Goal: Information Seeking & Learning: Obtain resource

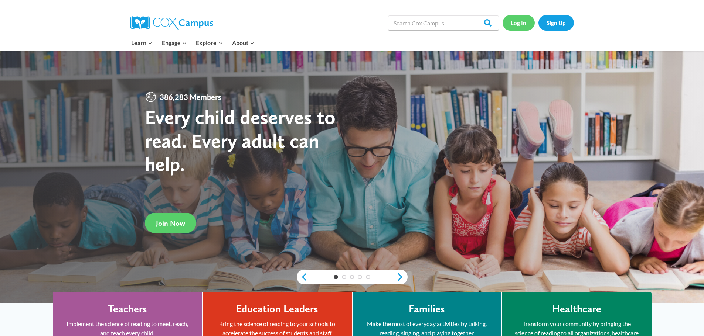
click at [524, 23] on link "Log In" at bounding box center [518, 22] width 32 height 15
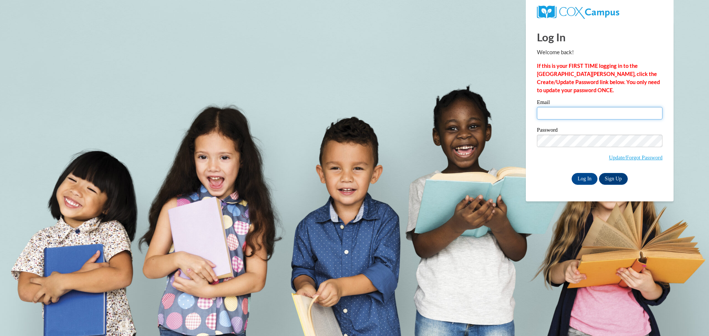
click at [612, 112] on input "Email" at bounding box center [600, 113] width 126 height 13
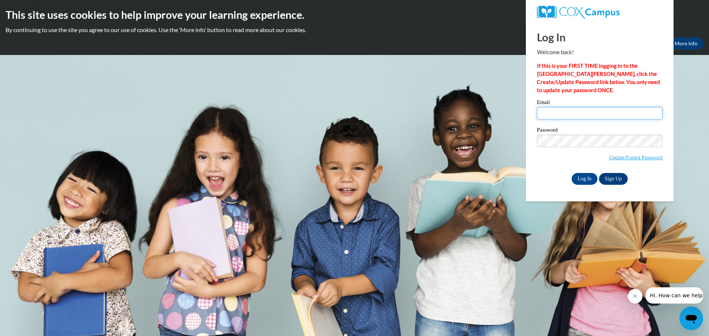
type input "[EMAIL_ADDRESS][DOMAIN_NAME]"
click at [585, 181] on input "Log In" at bounding box center [585, 179] width 26 height 12
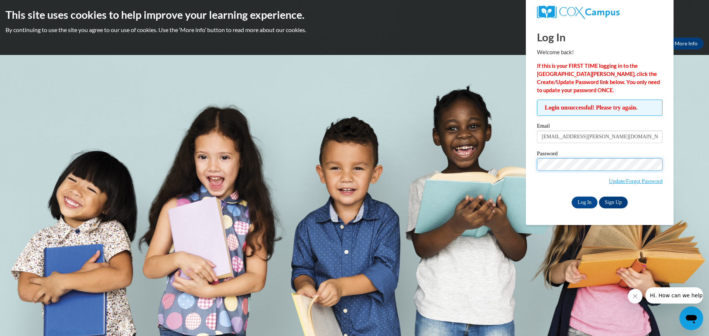
click at [572, 197] on input "Log In" at bounding box center [585, 203] width 26 height 12
click at [639, 184] on link "Update/Forgot Password" at bounding box center [636, 181] width 54 height 6
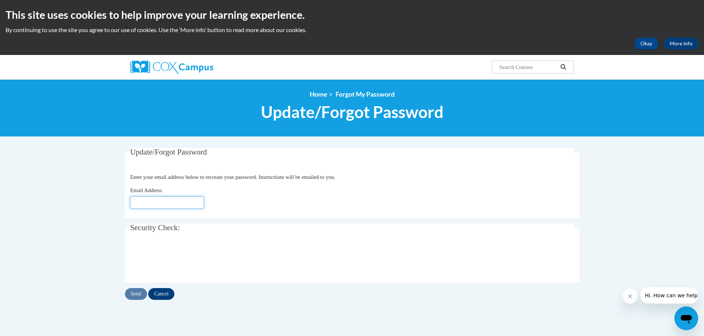
click at [179, 204] on input "Email Address" at bounding box center [167, 202] width 74 height 13
type input "[EMAIL_ADDRESS][PERSON_NAME][DOMAIN_NAME]"
click at [136, 294] on input "Send" at bounding box center [136, 294] width 22 height 12
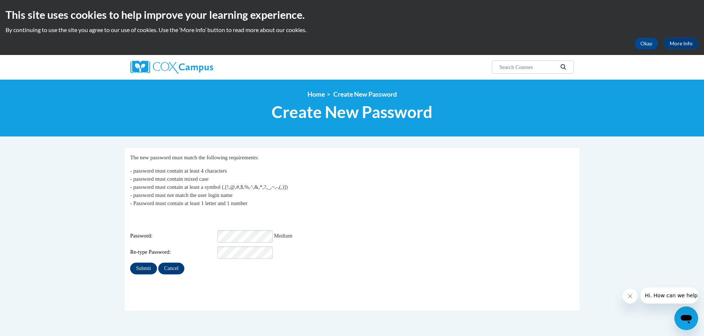
click at [218, 270] on div "Submit Cancel" at bounding box center [352, 269] width 444 height 12
click at [145, 264] on input "Submit" at bounding box center [143, 269] width 27 height 12
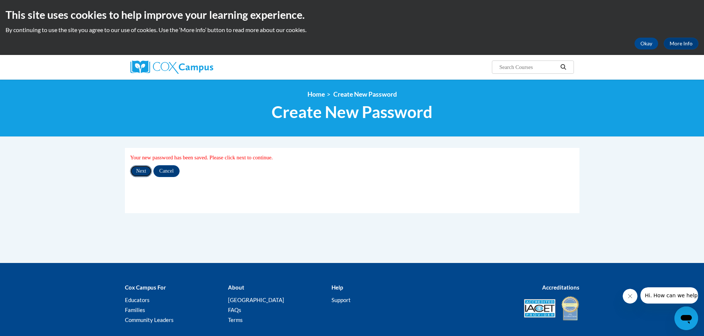
click at [145, 171] on input "Next" at bounding box center [141, 171] width 22 height 12
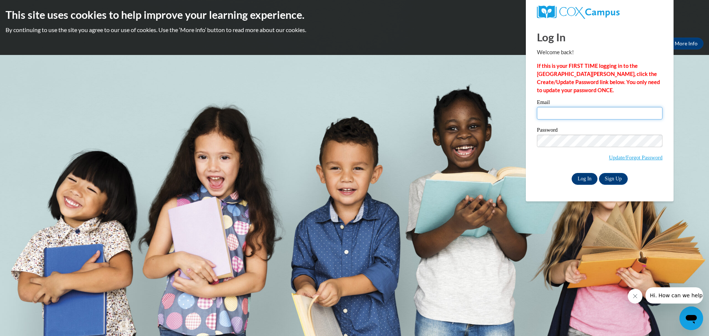
type input "[EMAIL_ADDRESS][PERSON_NAME][DOMAIN_NAME]"
click at [584, 178] on input "Log In" at bounding box center [585, 179] width 26 height 12
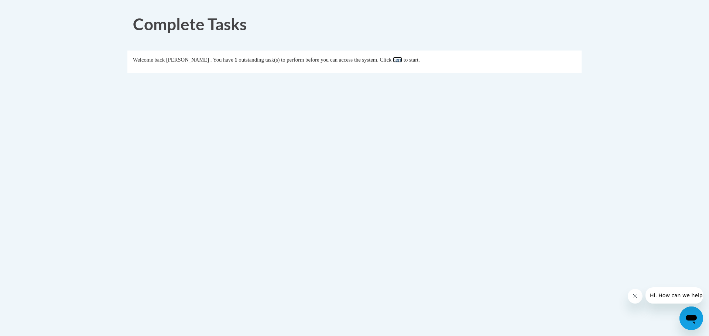
click at [402, 58] on link "here" at bounding box center [397, 60] width 9 height 6
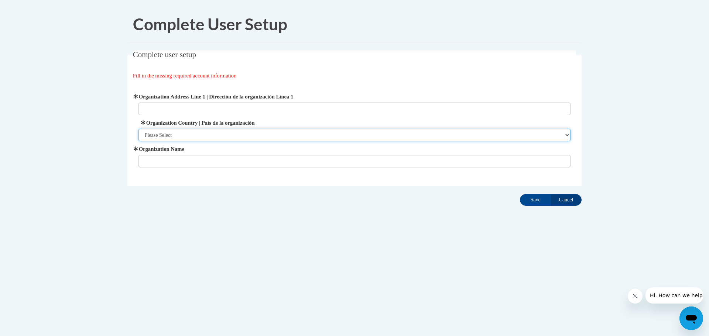
click at [565, 136] on select "Please Select United States | Estados Unidos Outside of the United States | Fue…" at bounding box center [355, 135] width 432 height 13
select select "ad49bcad-a171-4b2e-b99c-48b446064914"
click at [139, 129] on select "Please Select United States | Estados Unidos Outside of the United States | Fue…" at bounding box center [355, 135] width 432 height 13
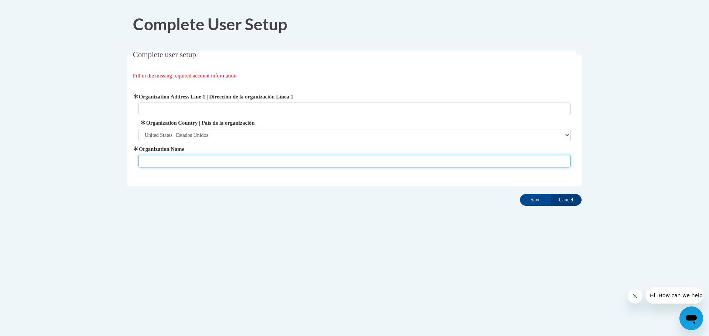
click at [408, 164] on input "Organization Name" at bounding box center [355, 161] width 432 height 13
type input "Jones County Pre-K"
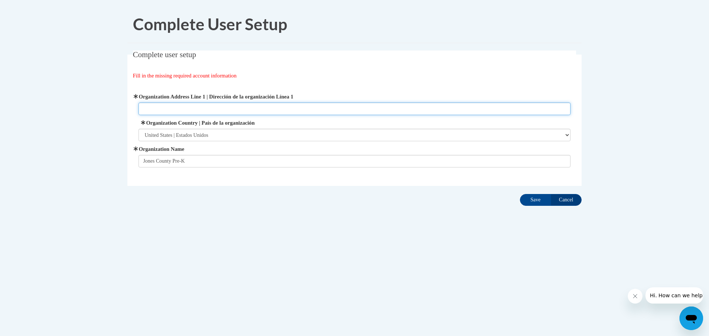
click at [292, 107] on input "Organization Address Line 1 | Dirección de la organización Línea 1" at bounding box center [355, 109] width 432 height 13
type input "[STREET_ADDRESS]"
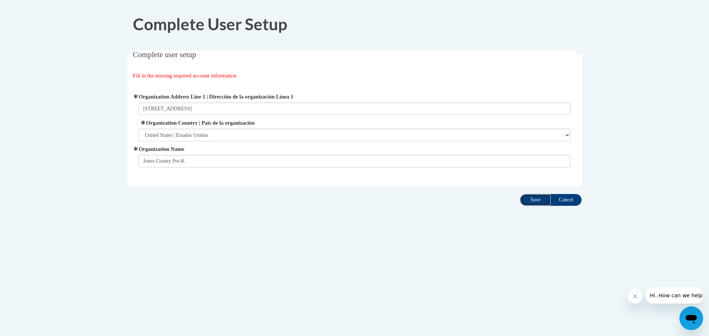
click at [538, 202] on input "Save" at bounding box center [535, 200] width 31 height 12
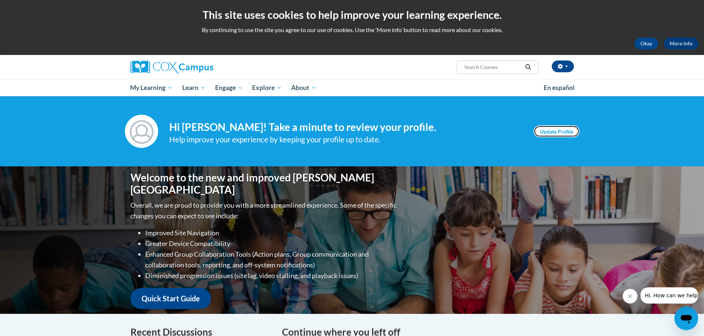
click at [564, 133] on link "Update Profile" at bounding box center [556, 132] width 46 height 12
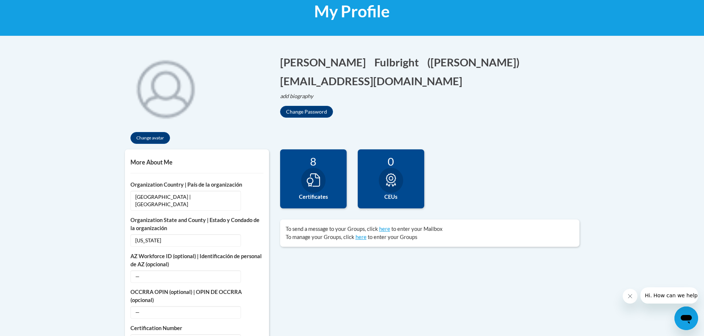
scroll to position [37, 0]
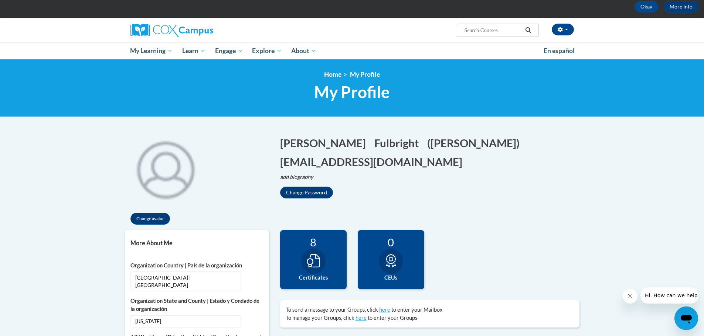
click at [312, 259] on icon at bounding box center [313, 260] width 13 height 13
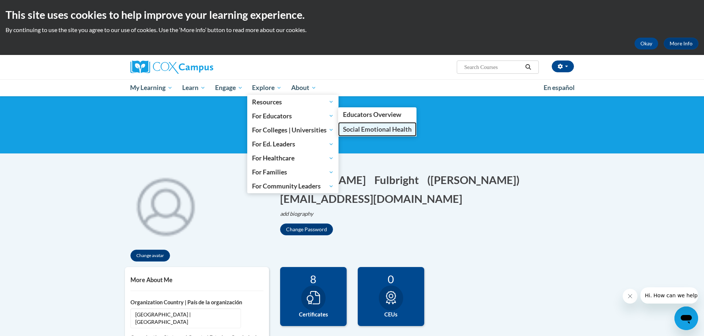
click at [370, 129] on span "Social Emotional Health" at bounding box center [377, 130] width 69 height 8
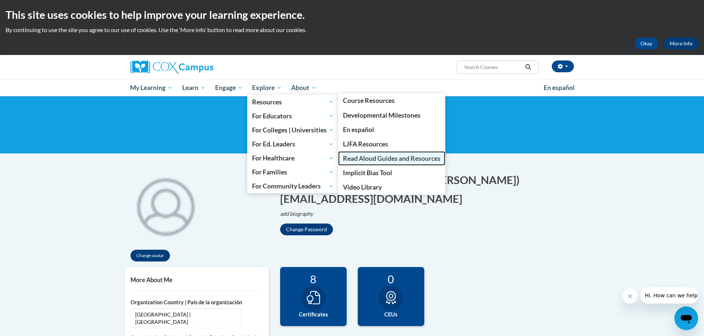
click at [404, 159] on span "Read Aloud Guides and Resources" at bounding box center [392, 159] width 98 height 8
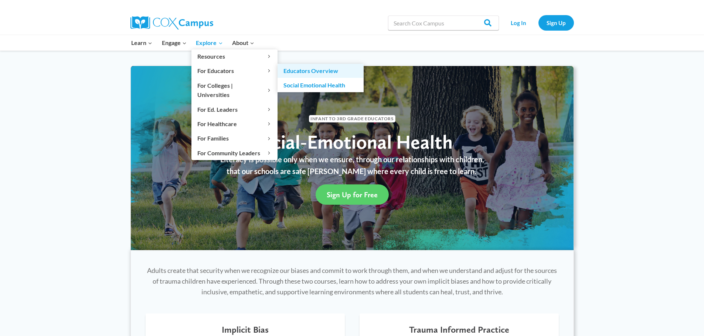
click at [297, 72] on link "Educators Overview" at bounding box center [320, 71] width 86 height 14
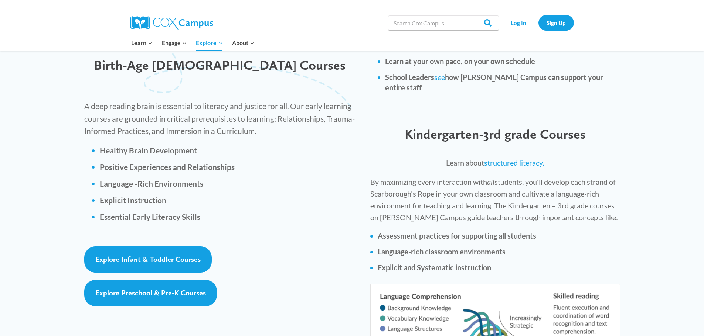
scroll to position [960, 0]
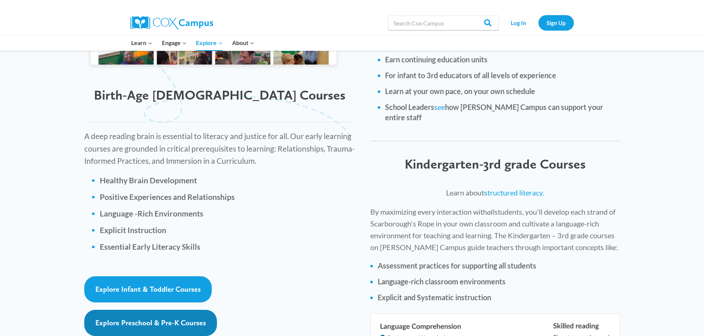
click at [178, 319] on span "Explore Preschool & Pre-K Courses" at bounding box center [150, 323] width 110 height 9
click at [180, 319] on span "Explore Preschool & Pre-K Courses" at bounding box center [150, 323] width 110 height 9
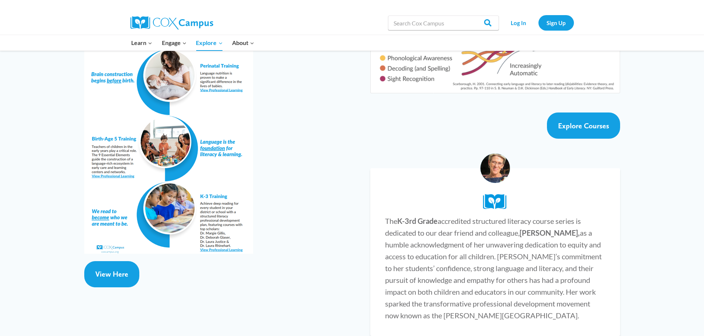
scroll to position [1330, 0]
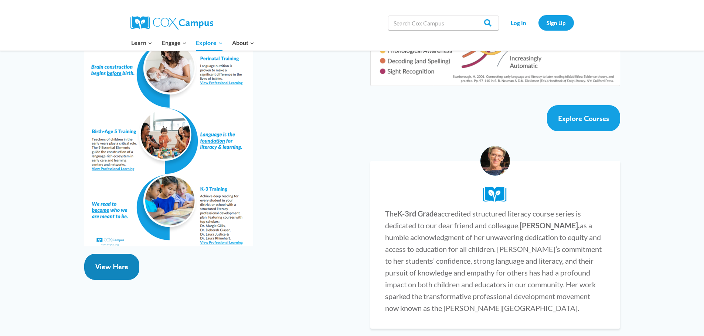
click at [115, 254] on link "View Here" at bounding box center [111, 267] width 55 height 26
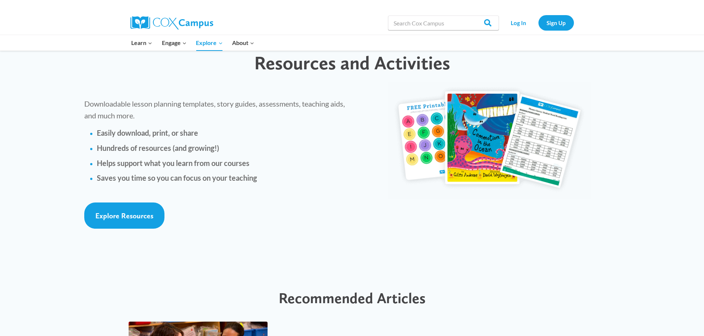
scroll to position [1625, 0]
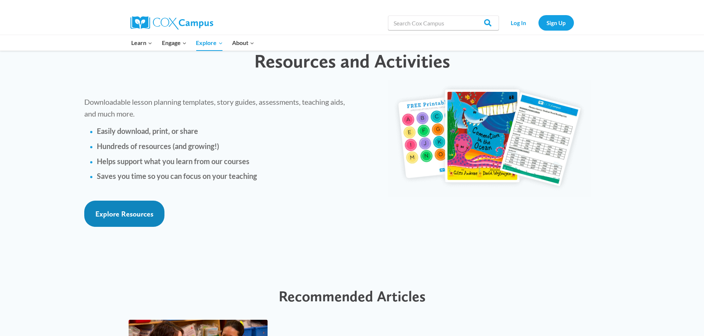
click at [91, 201] on link "Explore Resources" at bounding box center [124, 214] width 80 height 26
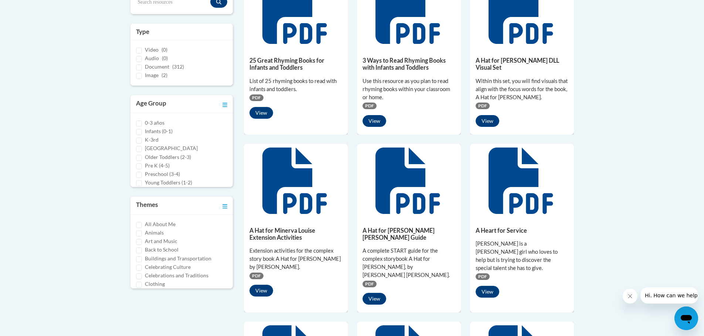
scroll to position [222, 0]
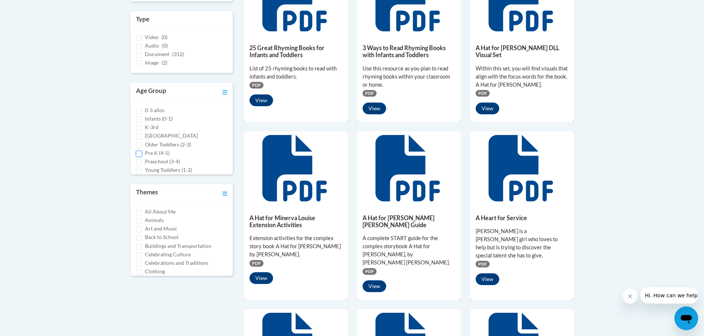
click at [138, 153] on input "Pre K (4-5)" at bounding box center [139, 154] width 6 height 6
checkbox input "true"
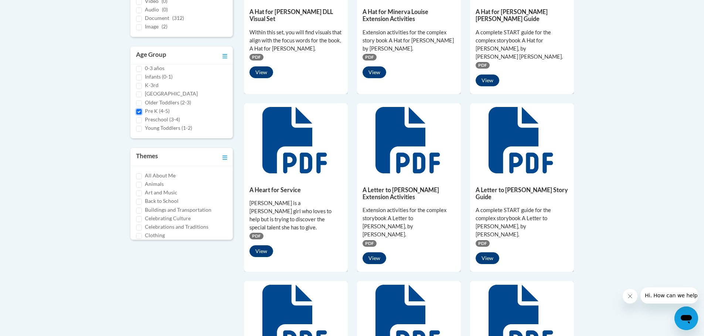
scroll to position [259, 0]
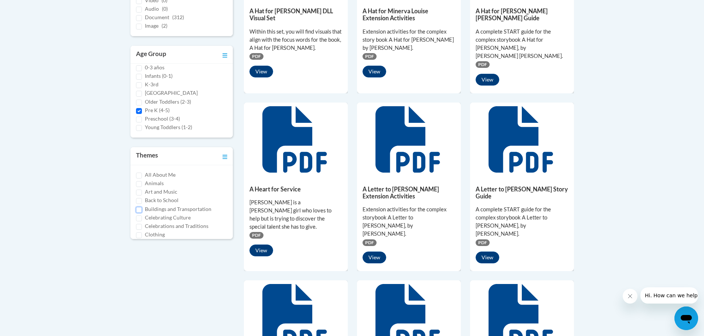
click at [138, 209] on input "Buildings and Transportation" at bounding box center [139, 210] width 6 height 6
checkbox input "true"
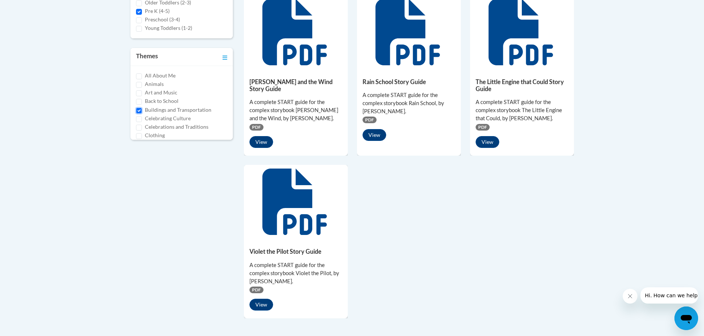
scroll to position [364, 0]
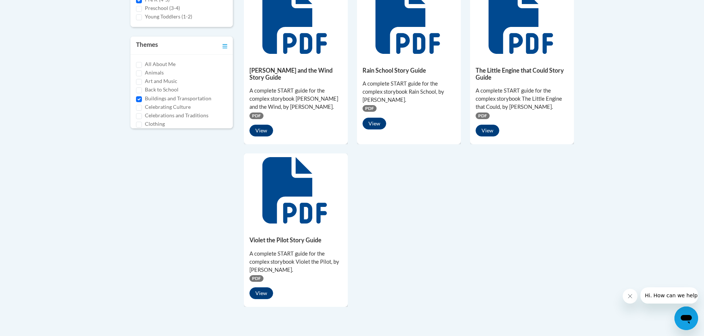
click at [259, 281] on span "PDF" at bounding box center [256, 279] width 14 height 7
click at [265, 298] on button "View" at bounding box center [261, 294] width 24 height 12
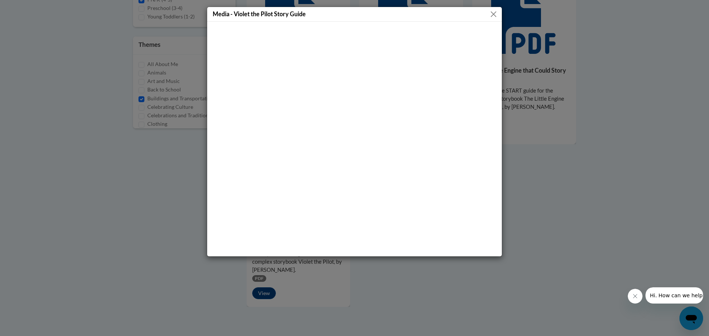
click at [493, 12] on button "Close" at bounding box center [493, 14] width 9 height 9
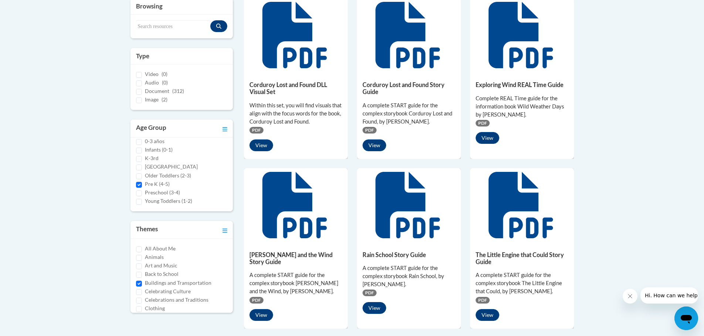
scroll to position [37, 0]
click at [140, 290] on input "Community Helpers" at bounding box center [139, 290] width 6 height 6
checkbox input "true"
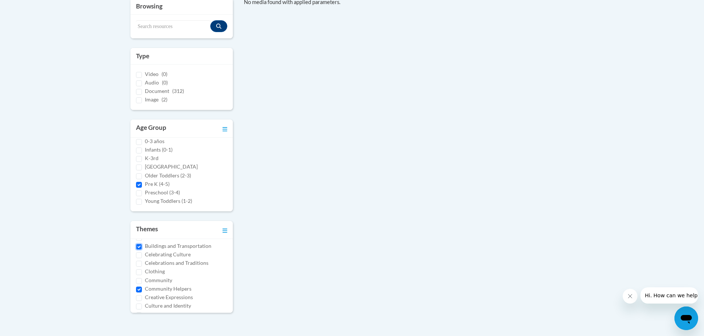
click at [138, 247] on input "Buildings and Transportation" at bounding box center [139, 247] width 6 height 6
checkbox input "false"
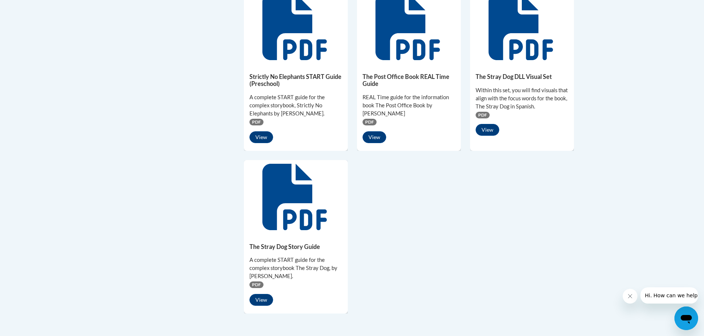
scroll to position [549, 0]
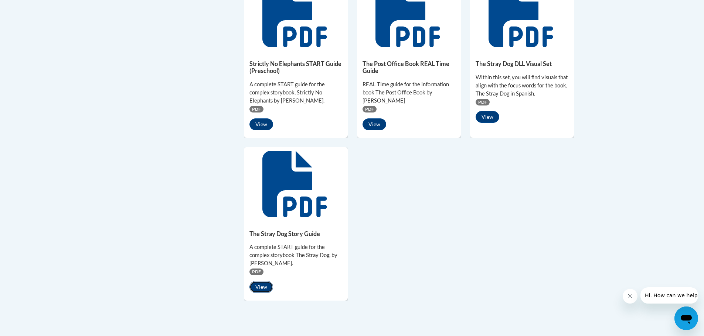
click at [264, 287] on button "View" at bounding box center [261, 287] width 24 height 12
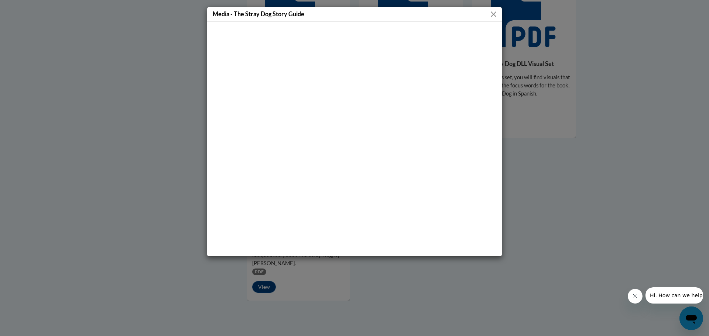
click at [490, 16] on button "Close" at bounding box center [493, 14] width 9 height 9
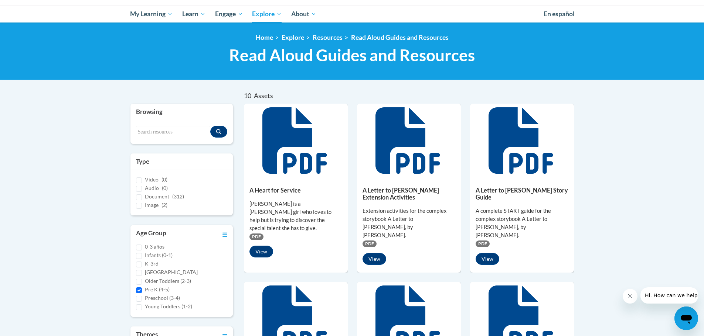
scroll to position [0, 0]
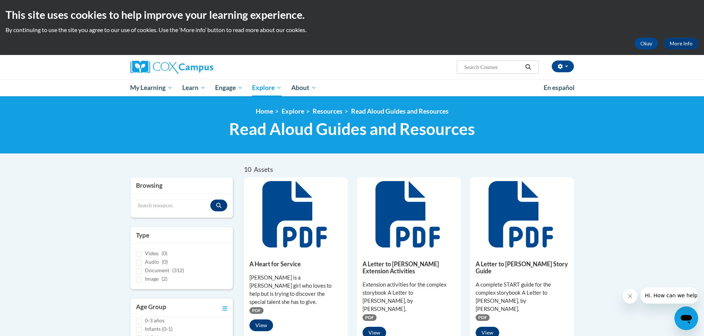
click at [479, 67] on input "Search..." at bounding box center [492, 67] width 59 height 9
type input "Taxi Dog"
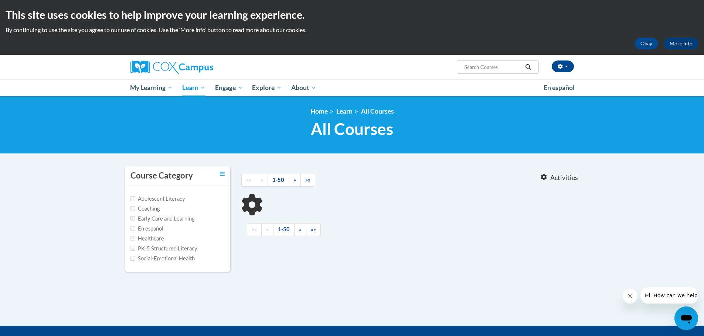
type input "Taxi Dog"
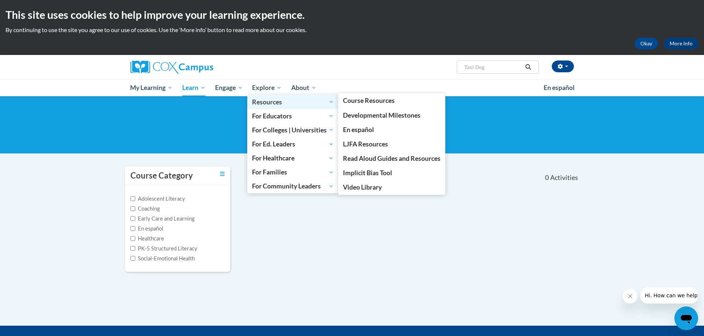
click at [268, 102] on span "Resources" at bounding box center [293, 102] width 82 height 9
click at [278, 102] on span "Resources" at bounding box center [293, 102] width 82 height 9
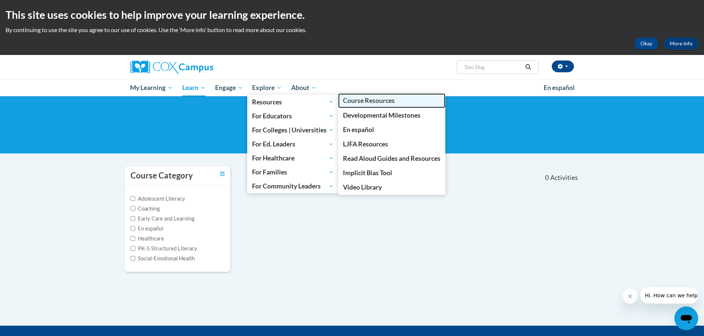
click at [366, 103] on span "Course Resources" at bounding box center [369, 101] width 52 height 8
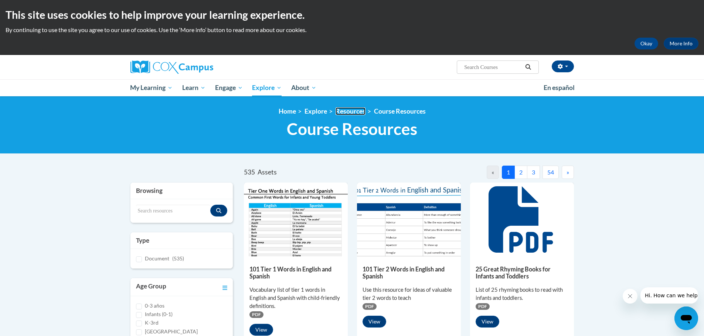
click at [341, 112] on link "Resources" at bounding box center [350, 111] width 30 height 8
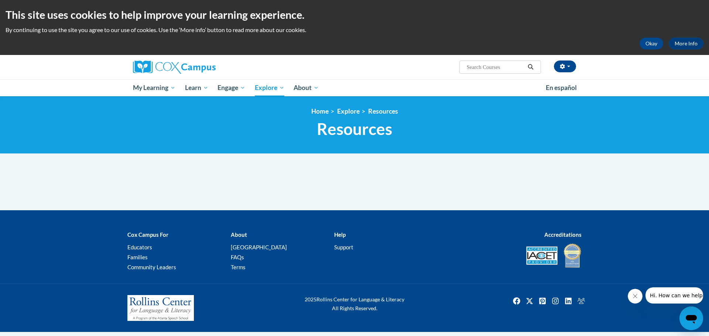
click at [357, 137] on span "Resources" at bounding box center [354, 129] width 75 height 20
click at [357, 112] on link "Explore" at bounding box center [348, 111] width 23 height 8
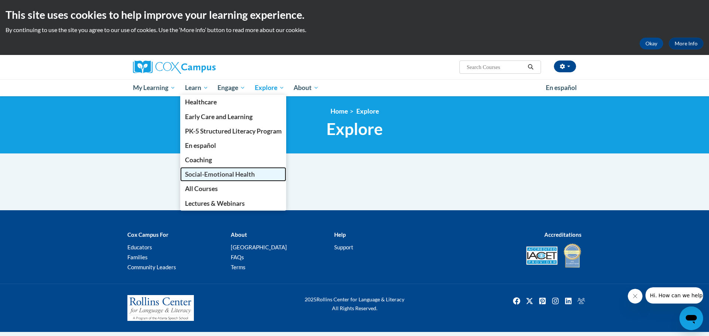
click at [221, 171] on span "Social-Emotional Health" at bounding box center [220, 175] width 70 height 8
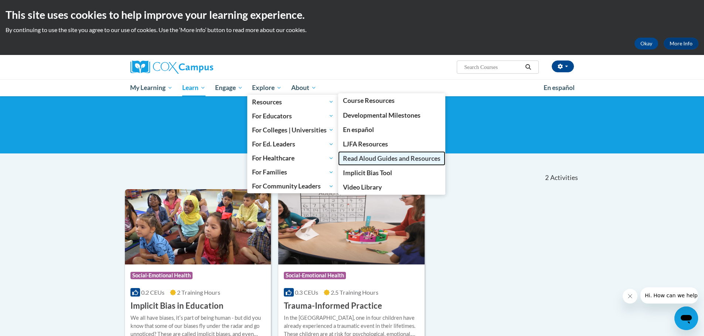
click at [381, 163] on link "Read Aloud Guides and Resources" at bounding box center [391, 158] width 107 height 14
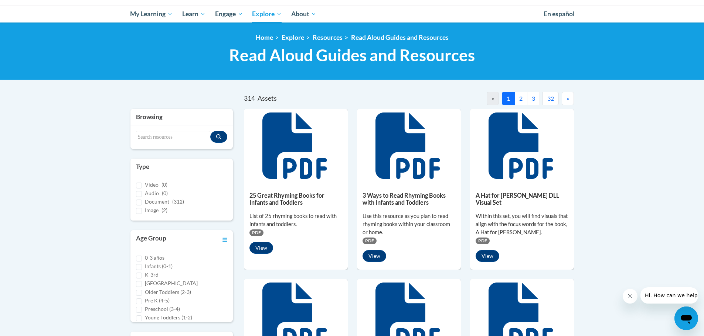
scroll to position [111, 0]
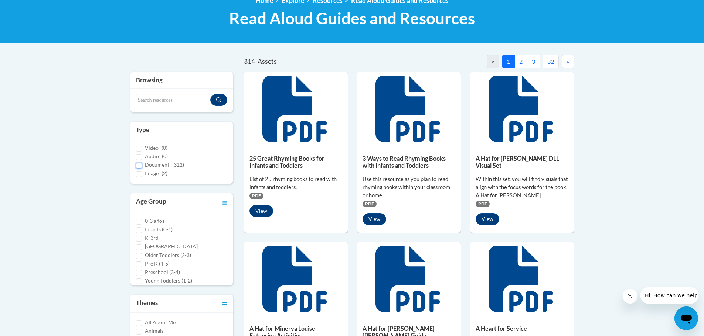
click at [140, 165] on input "Document (312)" at bounding box center [139, 166] width 6 height 6
checkbox input "true"
click at [139, 266] on input "Pre K (4-5)" at bounding box center [139, 265] width 6 height 6
checkbox input "true"
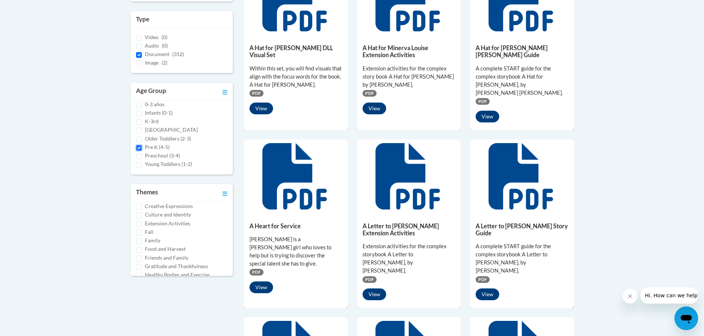
scroll to position [74, 0]
click at [141, 215] on input "Community Helpers" at bounding box center [139, 216] width 6 height 6
checkbox input "true"
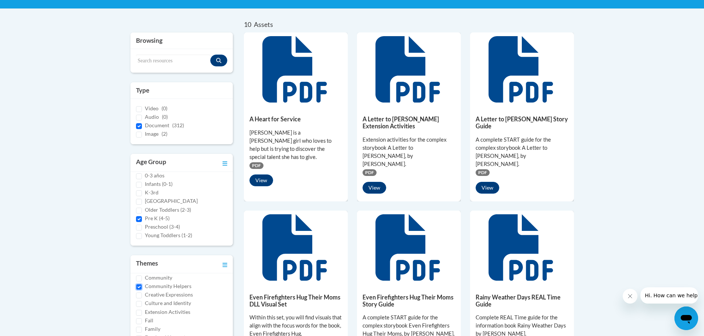
scroll to position [185, 0]
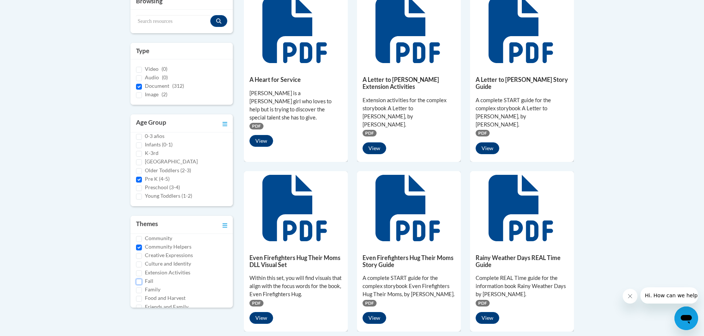
click at [139, 283] on input "Fall" at bounding box center [139, 282] width 6 height 6
checkbox input "true"
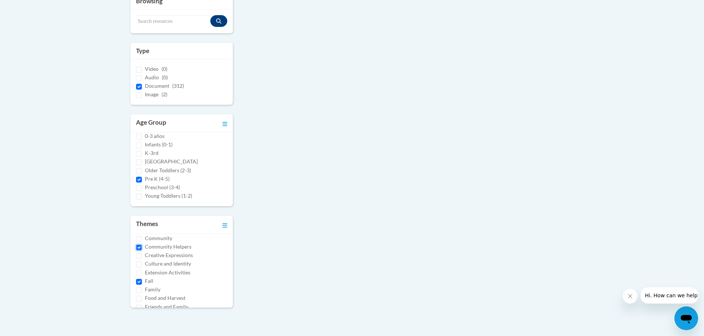
click at [140, 246] on input "Community Helpers" at bounding box center [139, 248] width 6 height 6
checkbox input "false"
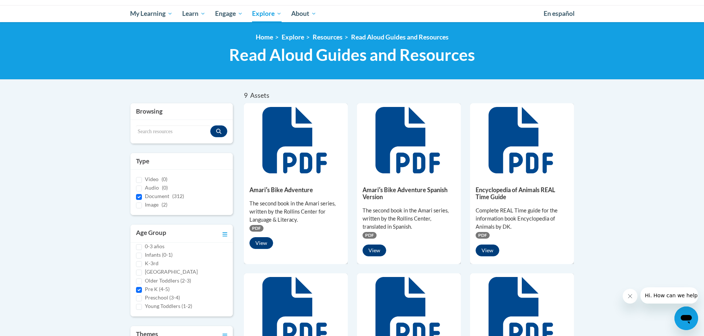
scroll to position [74, 0]
